Goal: Complete application form

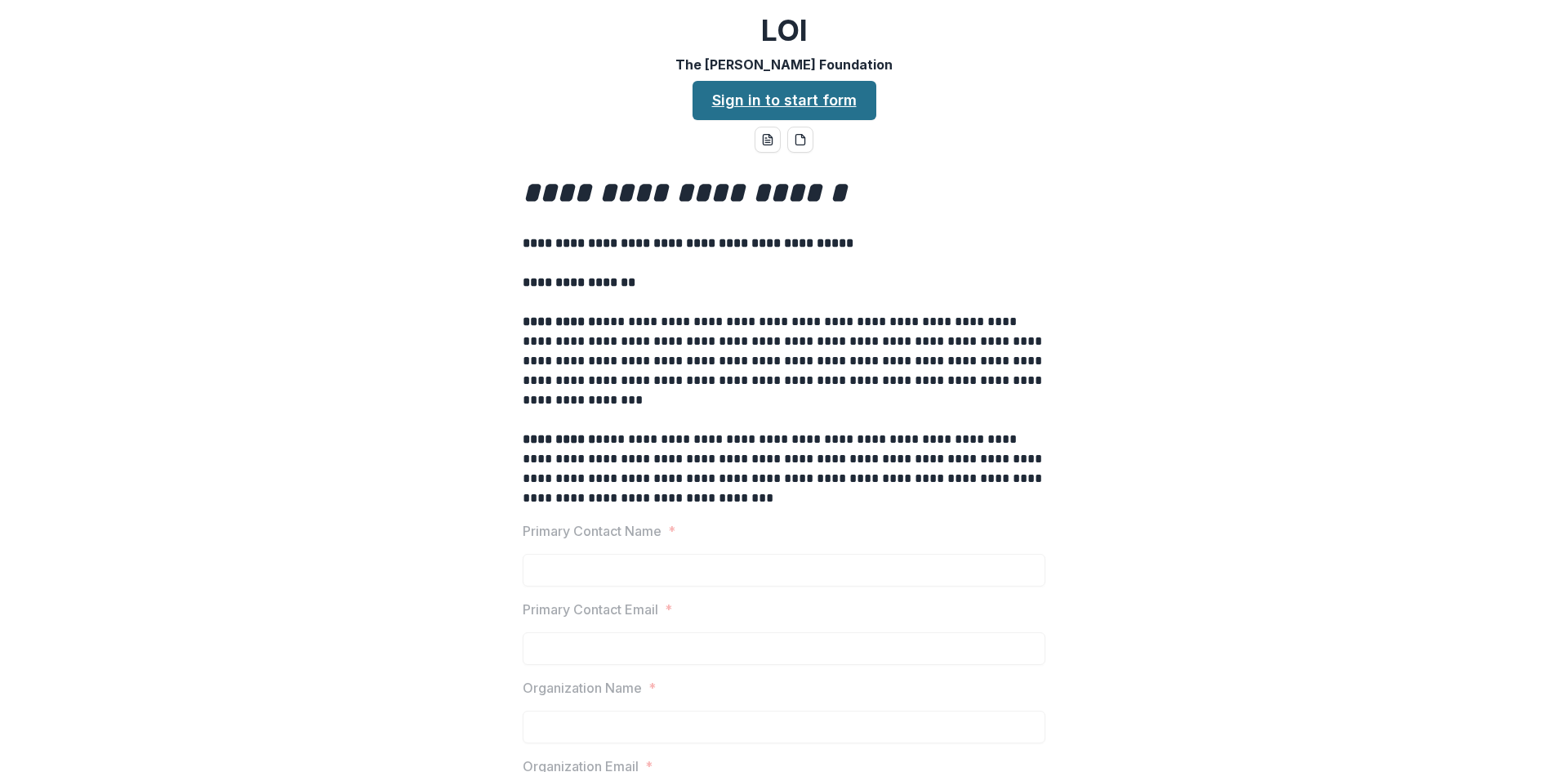
click at [786, 98] on link "Sign in to start form" at bounding box center [784, 101] width 183 height 40
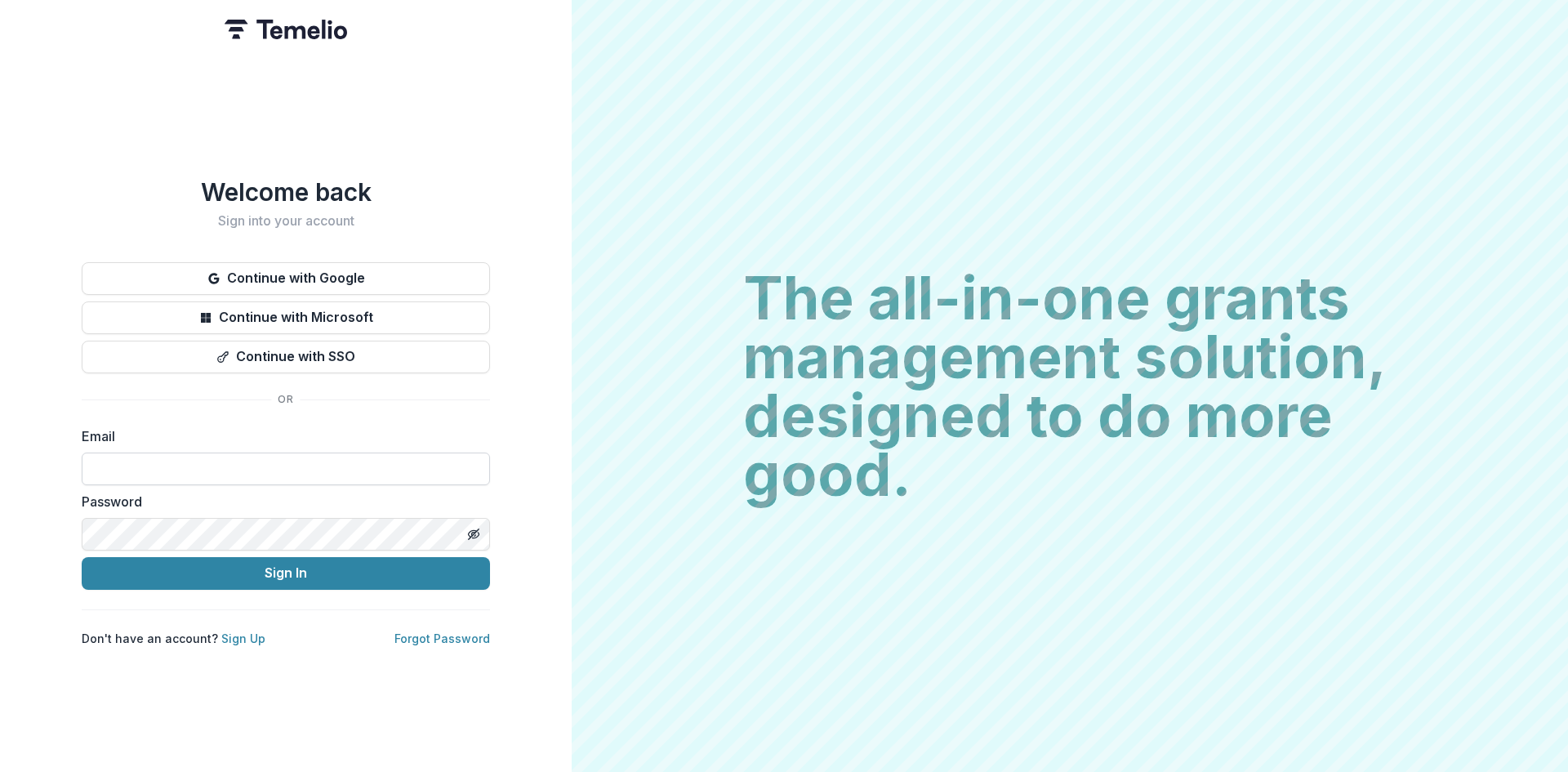
click at [355, 461] on input at bounding box center [286, 468] width 408 height 32
paste input "**********"
type input "**********"
click at [473, 532] on icon "Toggle password visibility" at bounding box center [474, 534] width 4 height 4
click at [443, 572] on button "Sign In" at bounding box center [286, 573] width 408 height 32
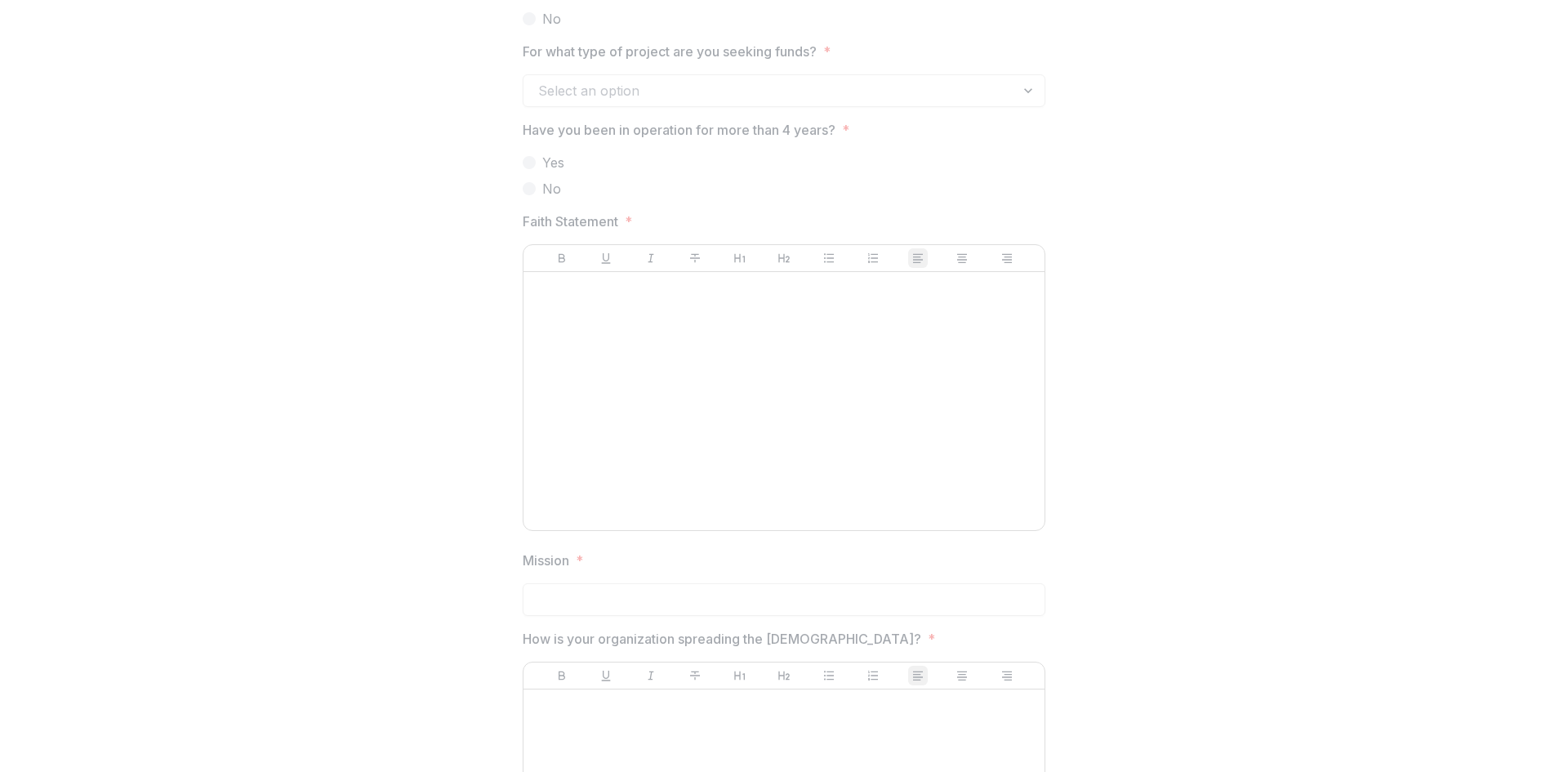
scroll to position [1847, 0]
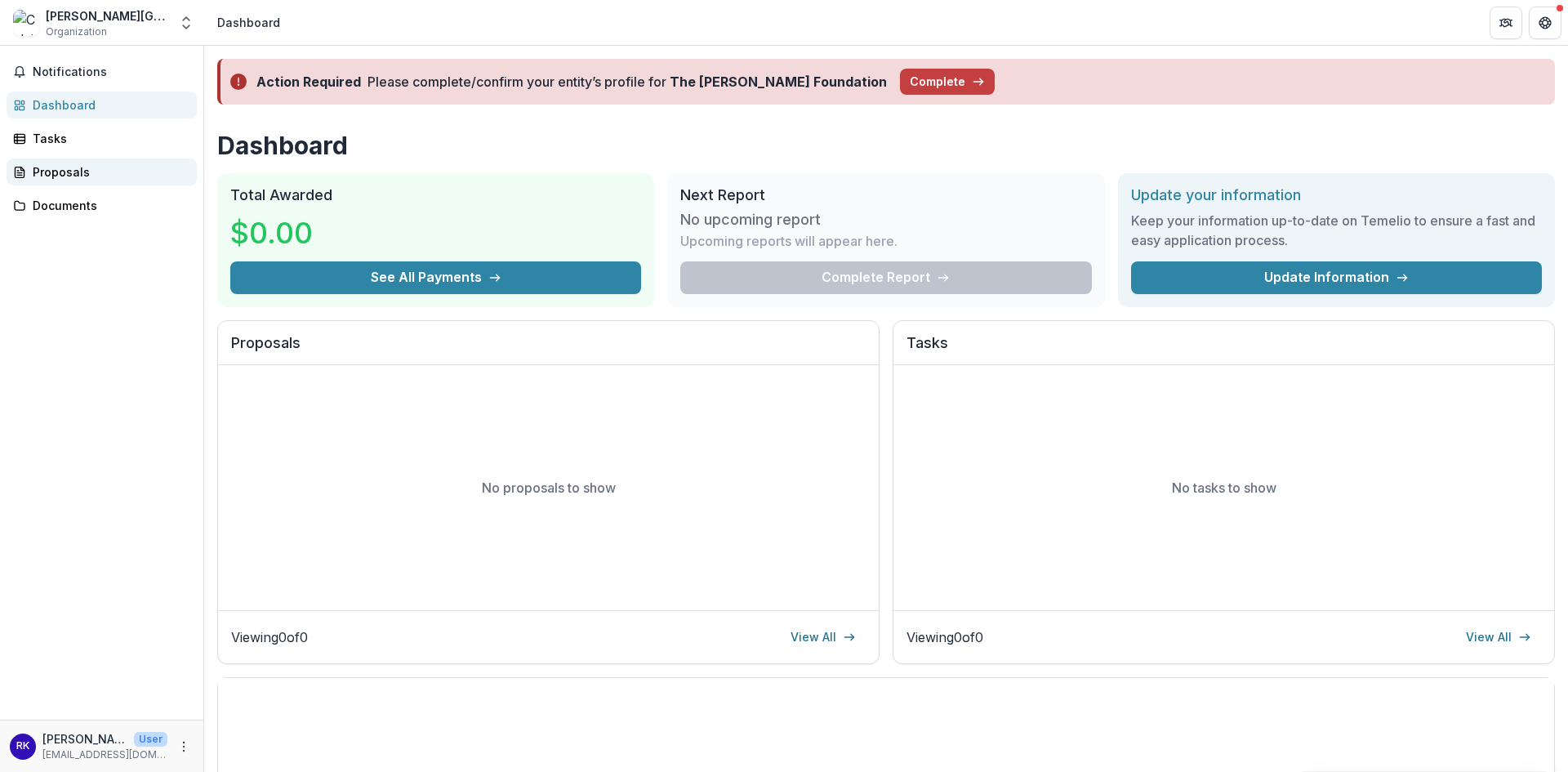
click at [61, 173] on div "Proposals" at bounding box center [108, 172] width 151 height 17
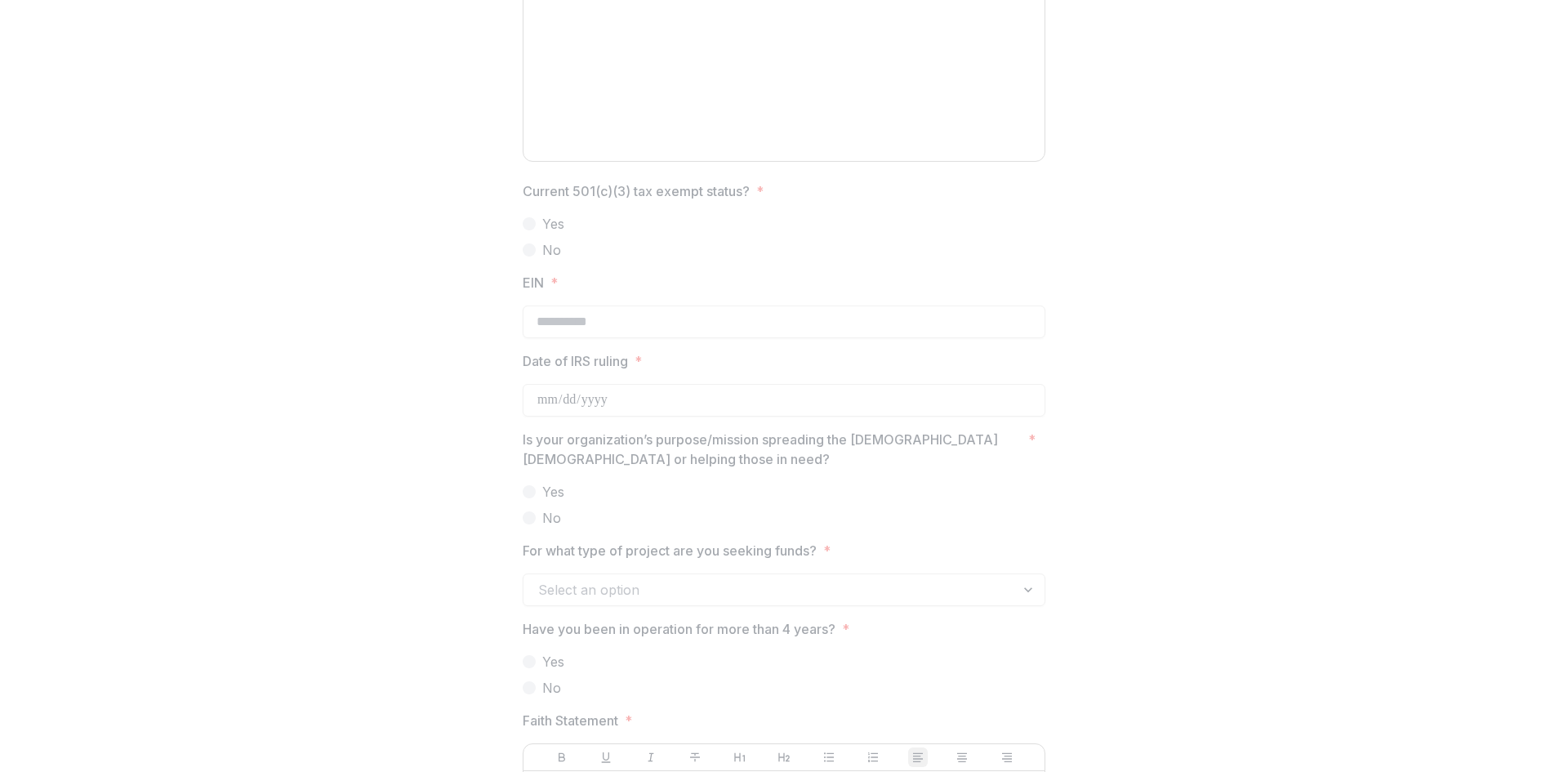
scroll to position [1715, 0]
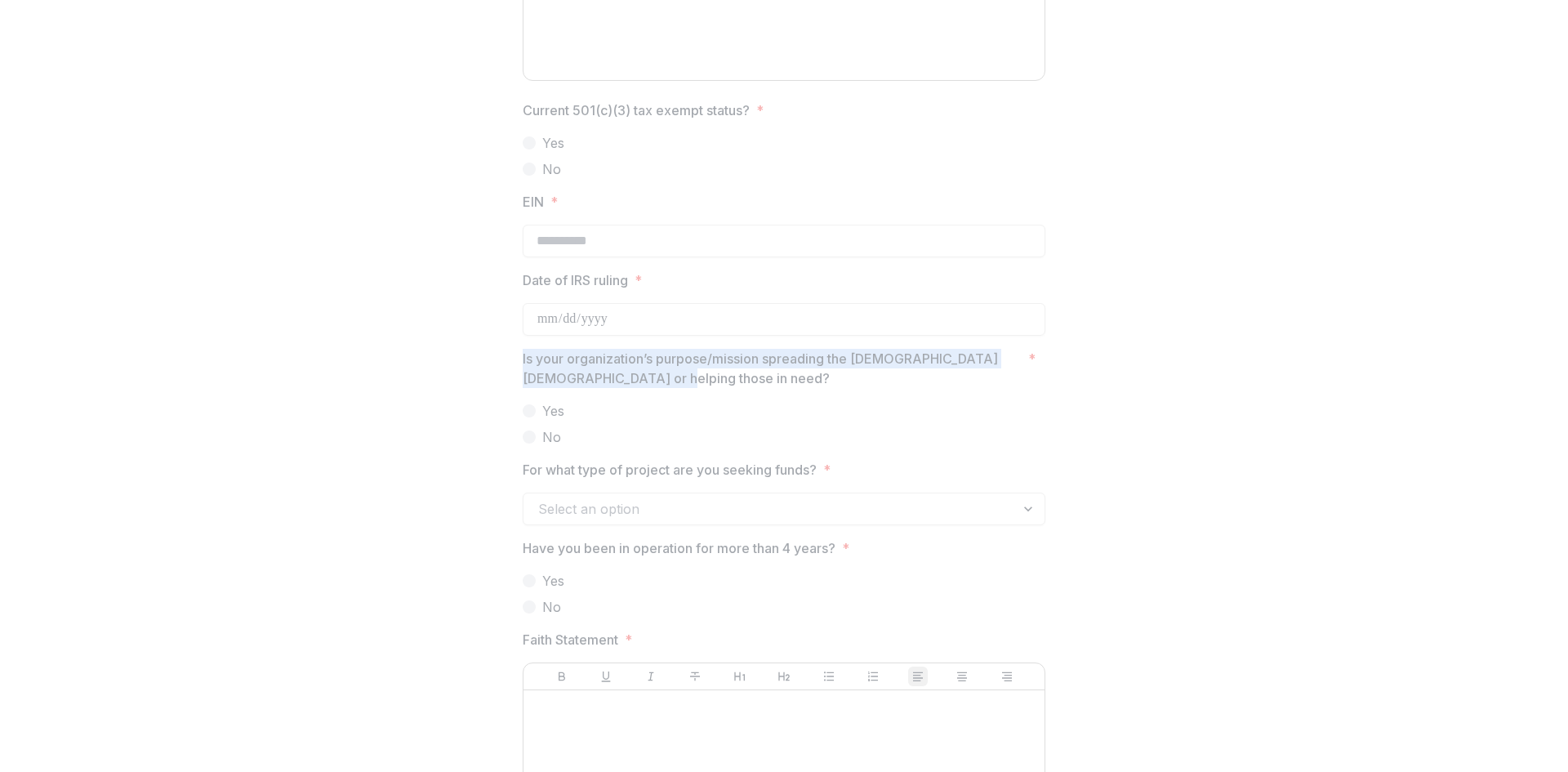
drag, startPoint x: 520, startPoint y: 359, endPoint x: 688, endPoint y: 383, distance: 169.7
click at [688, 383] on p "Is your organization’s purpose/mission spreading the [DEMOGRAPHIC_DATA] [DEMOGR…" at bounding box center [772, 368] width 499 height 40
copy p "Is your organization’s purpose/mission spreading the [DEMOGRAPHIC_DATA] [DEMOGR…"
